Goal: Information Seeking & Learning: Find specific page/section

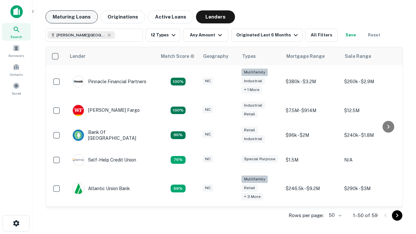
click at [72, 17] on button "Maturing Loans" at bounding box center [72, 16] width 52 height 13
